Goal: Learn about a topic

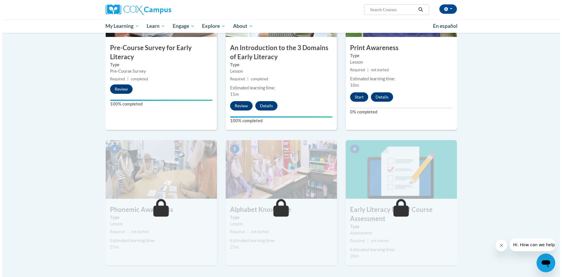
scroll to position [176, 0]
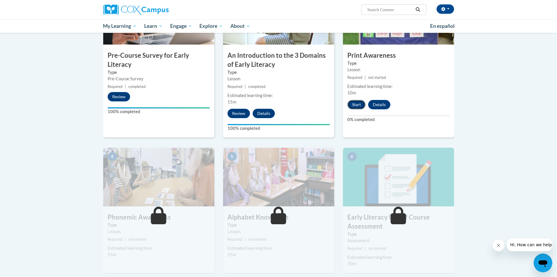
click at [354, 104] on button "Start" at bounding box center [357, 104] width 18 height 9
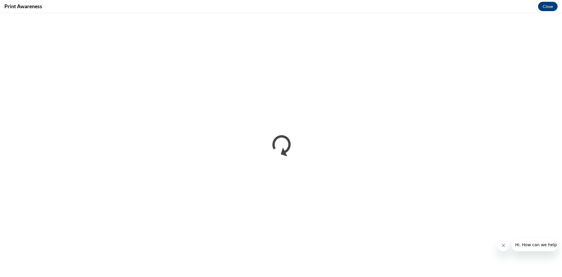
scroll to position [0, 0]
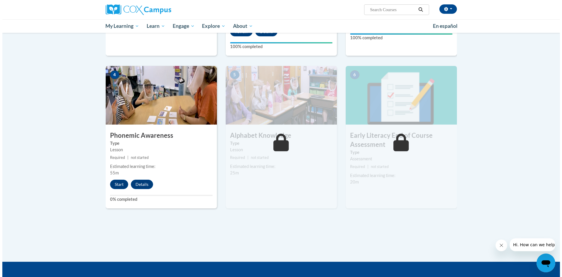
scroll to position [263, 0]
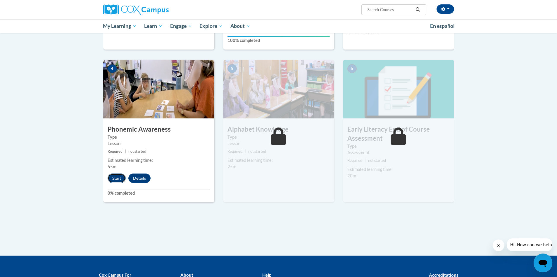
click at [117, 179] on button "Start" at bounding box center [117, 177] width 18 height 9
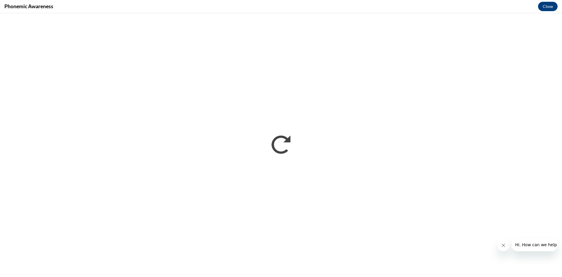
scroll to position [0, 0]
